Goal: Task Accomplishment & Management: Use online tool/utility

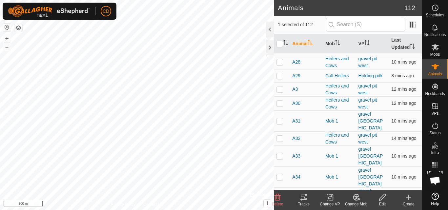
scroll to position [754, 0]
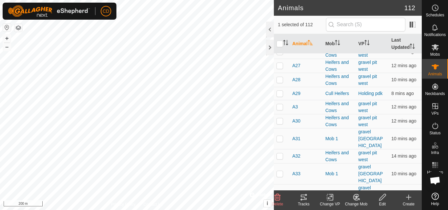
click at [355, 200] on icon at bounding box center [356, 197] width 8 height 8
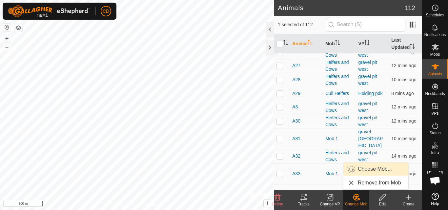
click at [371, 169] on link "Choose Mob..." at bounding box center [375, 169] width 65 height 13
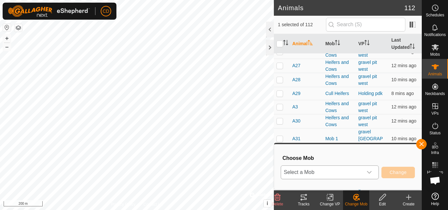
click at [373, 173] on div "dropdown trigger" at bounding box center [368, 172] width 13 height 13
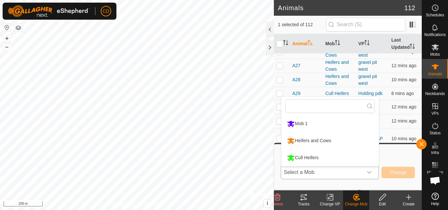
click at [319, 140] on li "Heifers and Cows" at bounding box center [329, 141] width 97 height 16
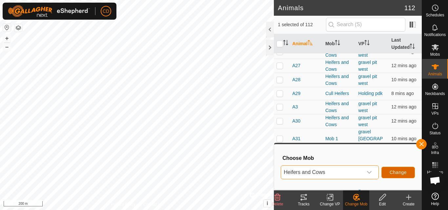
click at [389, 173] on span "Change" at bounding box center [397, 172] width 17 height 5
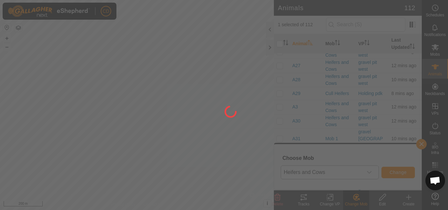
checkbox input "false"
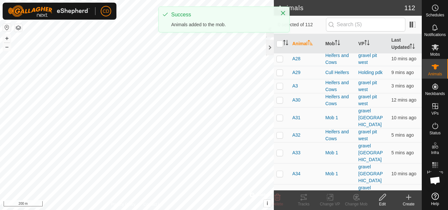
scroll to position [786, 0]
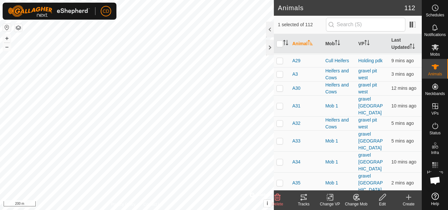
click at [354, 197] on icon at bounding box center [356, 197] width 8 height 8
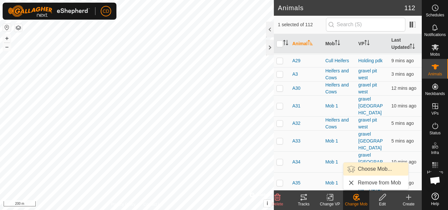
click at [370, 169] on link "Choose Mob..." at bounding box center [375, 169] width 65 height 13
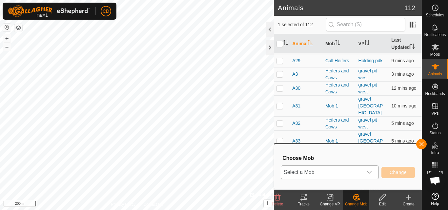
click at [343, 173] on span "Select a Mob" at bounding box center [322, 172] width 82 height 13
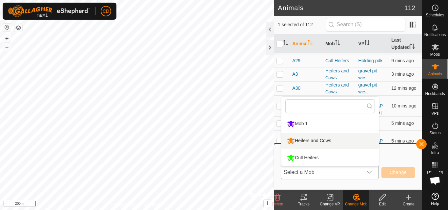
click at [329, 141] on li "Heifers and Cows" at bounding box center [329, 141] width 97 height 16
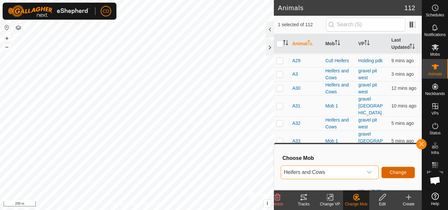
click at [388, 174] on button "Change" at bounding box center [397, 172] width 33 height 11
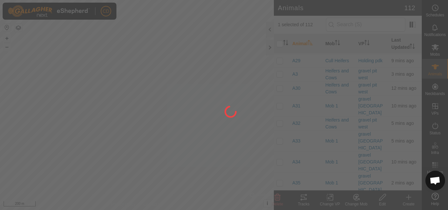
checkbox input "false"
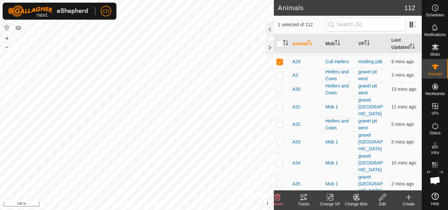
click at [360, 202] on div "Change Mob" at bounding box center [356, 204] width 26 height 6
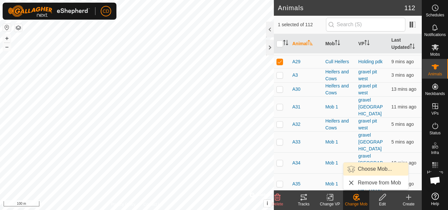
click at [367, 170] on link "Choose Mob..." at bounding box center [375, 169] width 65 height 13
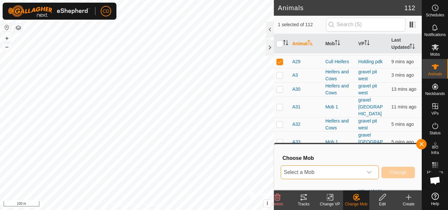
click at [362, 173] on span "Select a Mob" at bounding box center [322, 172] width 82 height 13
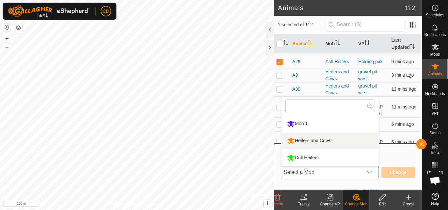
click at [323, 139] on li "Heifers and Cows" at bounding box center [329, 141] width 97 height 16
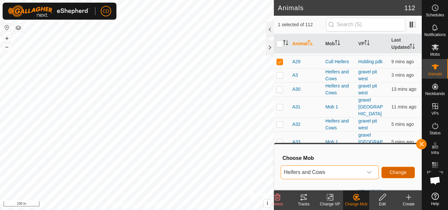
click at [388, 173] on button "Change" at bounding box center [397, 172] width 33 height 11
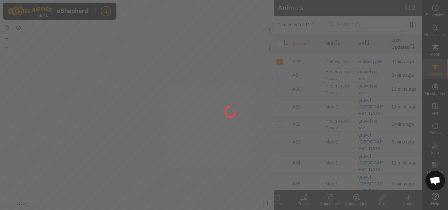
checkbox input "false"
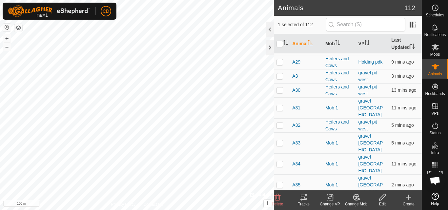
click at [354, 199] on icon at bounding box center [356, 197] width 8 height 8
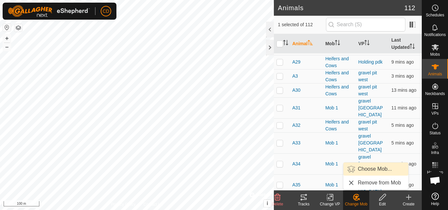
click at [372, 168] on link "Choose Mob..." at bounding box center [375, 169] width 65 height 13
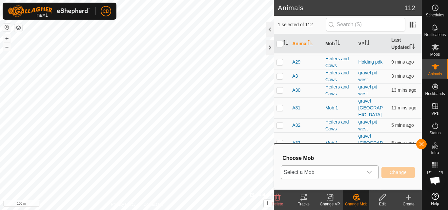
click at [363, 172] on div "dropdown trigger" at bounding box center [368, 172] width 13 height 13
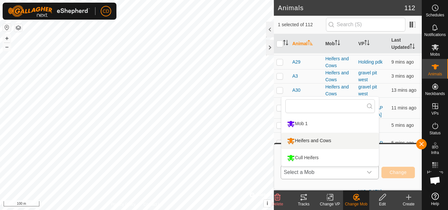
click at [323, 141] on li "Heifers and Cows" at bounding box center [329, 141] width 97 height 16
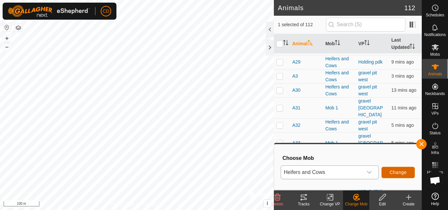
click at [390, 172] on span "Change" at bounding box center [397, 172] width 17 height 5
checkbox input "false"
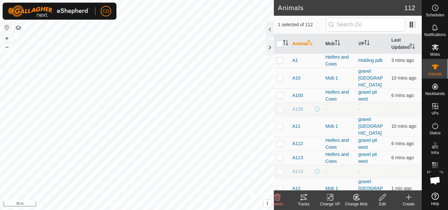
click at [354, 196] on icon at bounding box center [356, 197] width 8 height 8
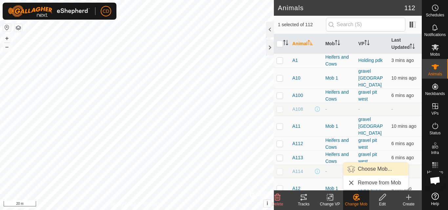
click at [366, 170] on link "Choose Mob..." at bounding box center [375, 169] width 65 height 13
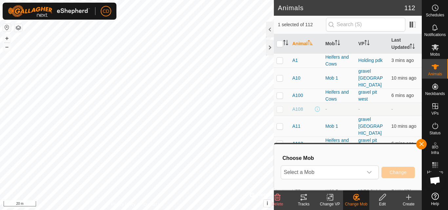
click at [358, 165] on div "Select a Mob Change" at bounding box center [347, 172] width 134 height 16
click at [358, 175] on span "Select a Mob" at bounding box center [322, 172] width 82 height 13
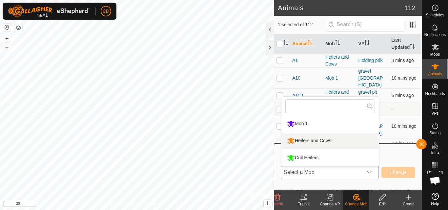
click at [320, 141] on li "Heifers and Cows" at bounding box center [329, 141] width 97 height 16
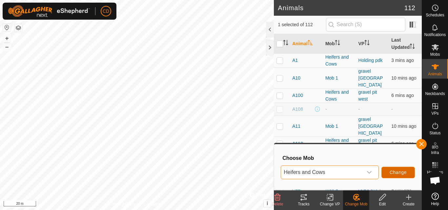
click at [390, 171] on span "Change" at bounding box center [397, 172] width 17 height 5
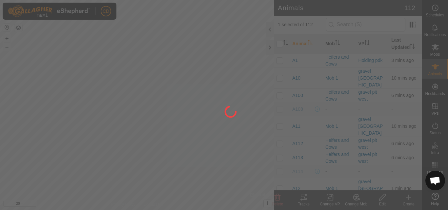
checkbox input "false"
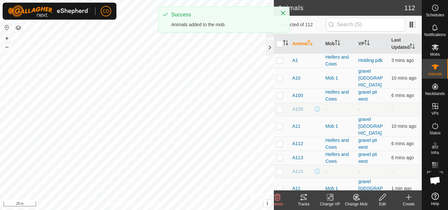
click at [357, 199] on icon at bounding box center [356, 197] width 8 height 8
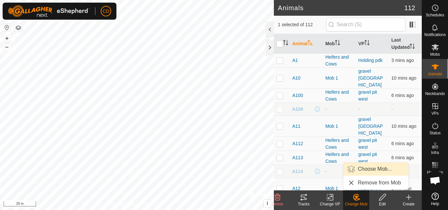
click at [364, 168] on link "Choose Mob..." at bounding box center [375, 169] width 65 height 13
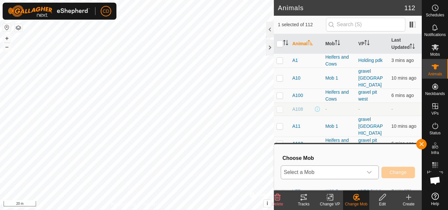
click at [360, 173] on span "Select a Mob" at bounding box center [322, 172] width 82 height 13
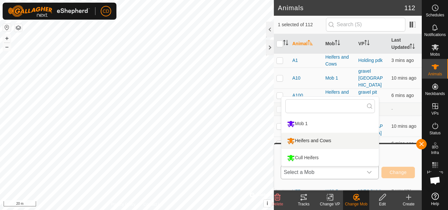
click at [317, 141] on li "Heifers and Cows" at bounding box center [329, 141] width 97 height 16
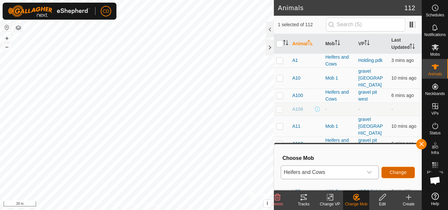
click at [396, 171] on span "Change" at bounding box center [397, 172] width 17 height 5
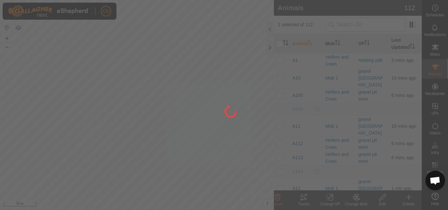
checkbox input "false"
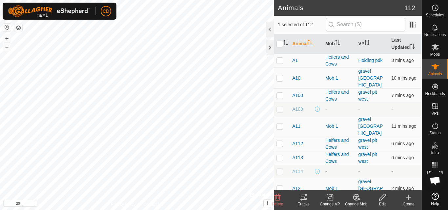
click at [352, 196] on icon at bounding box center [356, 197] width 8 height 8
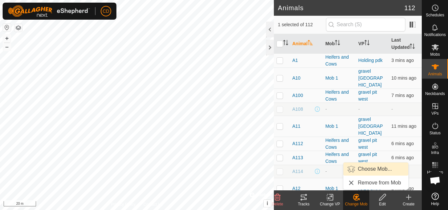
click at [361, 169] on link "Choose Mob..." at bounding box center [375, 169] width 65 height 13
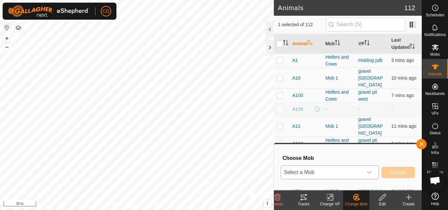
click at [355, 167] on span "Select a Mob" at bounding box center [322, 172] width 82 height 13
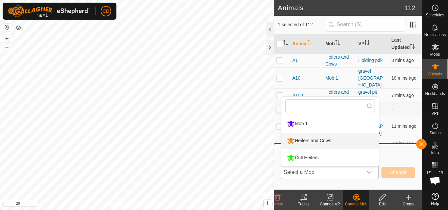
click at [320, 144] on li "Heifers and Cows" at bounding box center [329, 141] width 97 height 16
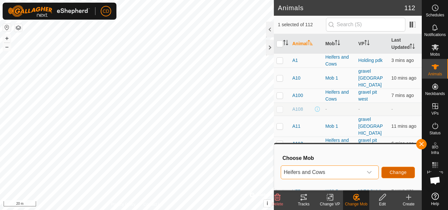
click at [394, 174] on span "Change" at bounding box center [397, 172] width 17 height 5
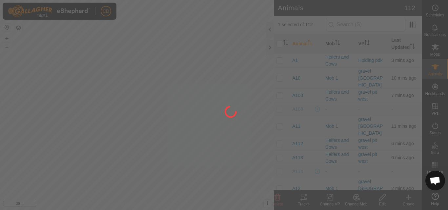
checkbox input "false"
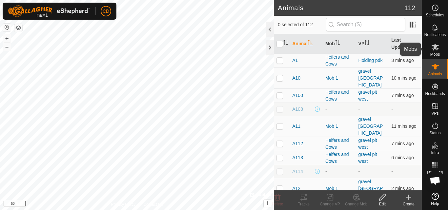
click at [437, 46] on icon at bounding box center [434, 47] width 7 height 6
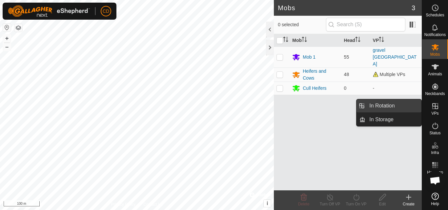
click at [403, 107] on link "In Rotation" at bounding box center [393, 105] width 56 height 13
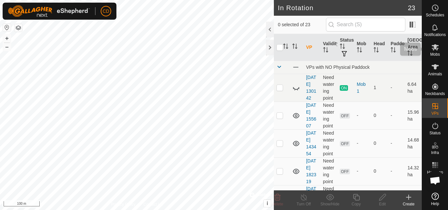
click at [431, 51] on icon at bounding box center [435, 47] width 8 height 8
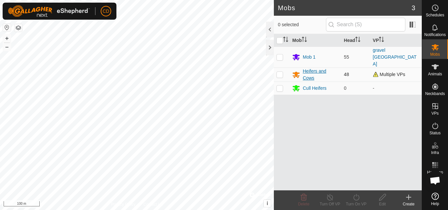
click at [320, 68] on div "Heifers and Cows" at bounding box center [320, 75] width 36 height 14
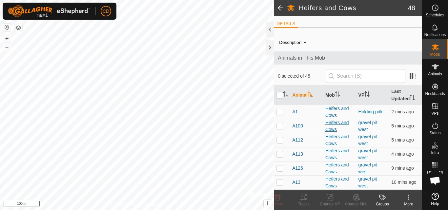
scroll to position [33, 0]
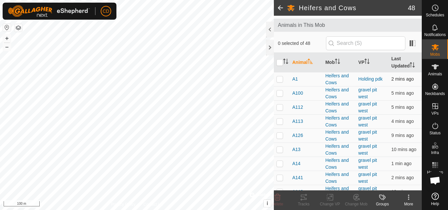
click at [277, 79] on p-checkbox at bounding box center [279, 78] width 7 height 5
checkbox input "true"
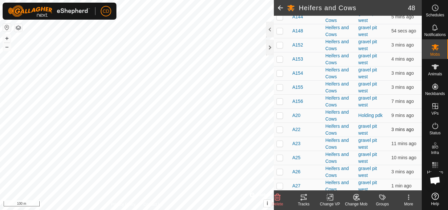
scroll to position [262, 0]
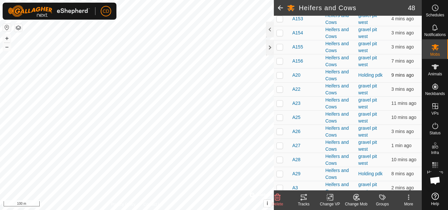
click at [280, 76] on p-checkbox at bounding box center [279, 74] width 7 height 5
checkbox input "true"
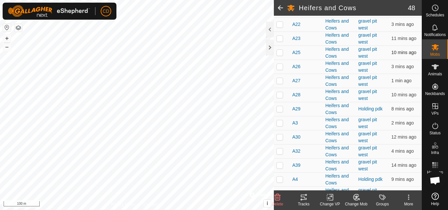
scroll to position [328, 0]
click at [281, 108] on p-checkbox at bounding box center [279, 108] width 7 height 5
checkbox input "true"
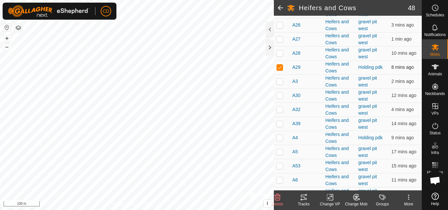
scroll to position [393, 0]
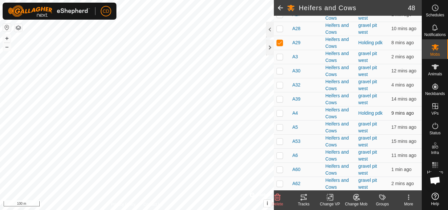
click at [281, 112] on p-checkbox at bounding box center [279, 112] width 7 height 5
checkbox input "true"
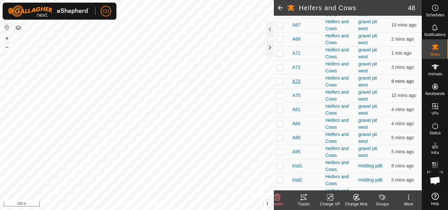
scroll to position [591, 0]
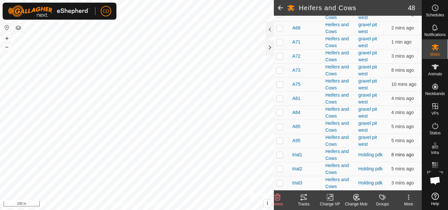
click at [280, 152] on td at bounding box center [282, 155] width 16 height 14
checkbox input "true"
click at [279, 168] on p-checkbox at bounding box center [279, 168] width 7 height 5
checkbox input "true"
click at [279, 183] on p-checkbox at bounding box center [279, 182] width 7 height 5
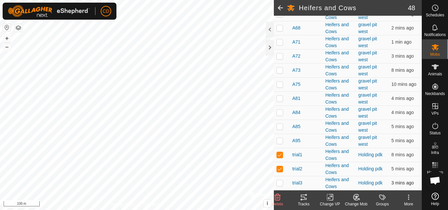
checkbox input "true"
click at [333, 198] on icon at bounding box center [330, 197] width 8 height 8
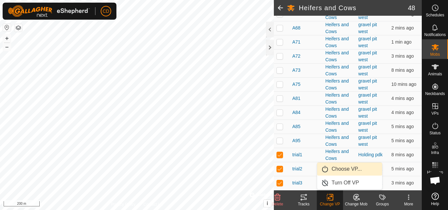
click at [348, 170] on link "Choose VP..." at bounding box center [349, 169] width 65 height 13
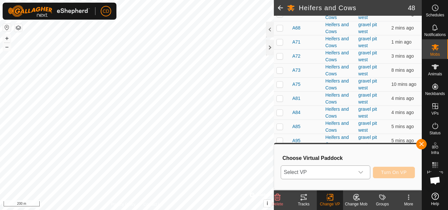
click at [359, 175] on icon "dropdown trigger" at bounding box center [360, 172] width 5 height 5
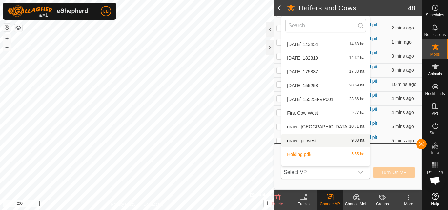
scroll to position [73, 0]
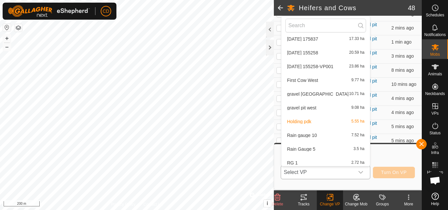
click at [317, 107] on li "gravel pit west 9.08 ha" at bounding box center [325, 107] width 88 height 13
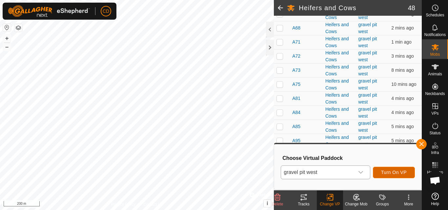
click at [390, 172] on span "Turn On VP" at bounding box center [394, 172] width 26 height 5
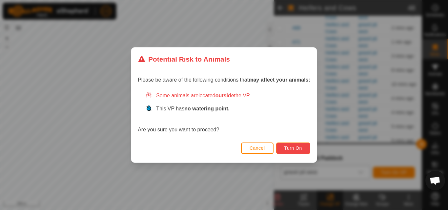
click at [290, 145] on button "Turn On" at bounding box center [293, 148] width 34 height 11
